Goal: Navigation & Orientation: Find specific page/section

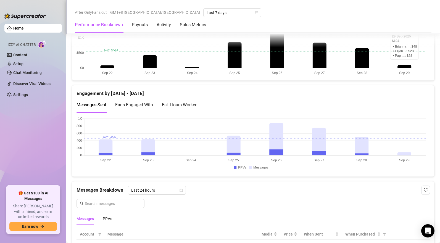
scroll to position [392, 0]
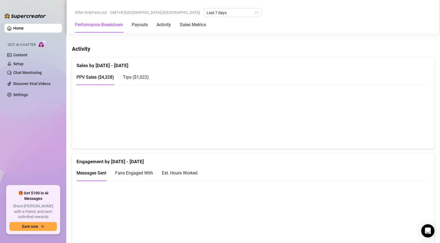
scroll to position [325, 0]
click at [138, 76] on span "Tips ( $1,022 )" at bounding box center [136, 77] width 26 height 5
click at [99, 78] on span "PPV Sales ( $4,328 )" at bounding box center [96, 77] width 38 height 5
